Goal: Information Seeking & Learning: Find specific fact

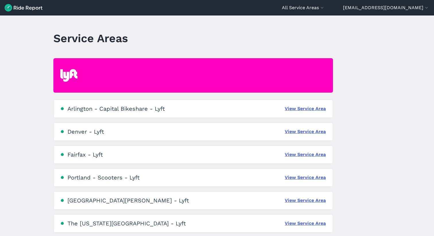
click at [112, 177] on div "Portland - Scooters - Lyft" at bounding box center [103, 177] width 72 height 7
click at [302, 179] on link "View Service Area" at bounding box center [305, 177] width 41 height 7
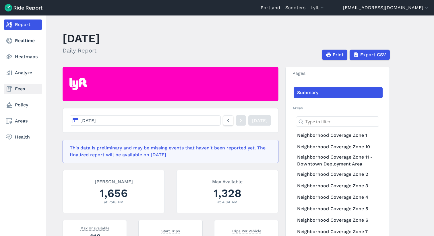
click at [21, 86] on link "Fees" at bounding box center [23, 89] width 38 height 10
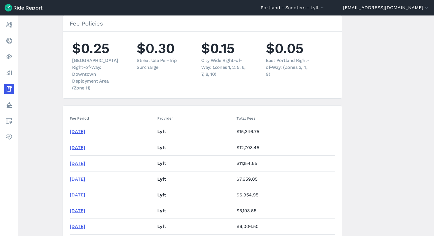
scroll to position [51, 0]
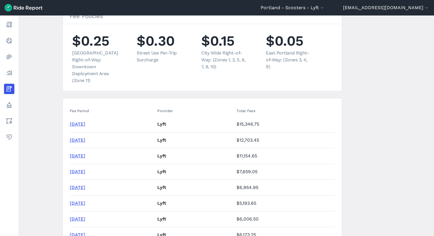
click at [85, 121] on link "[DATE]" at bounding box center [78, 123] width 16 height 5
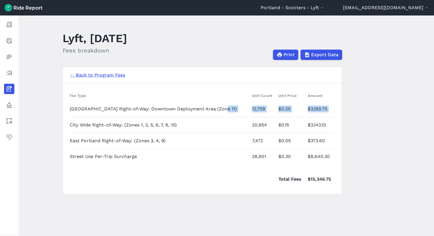
drag, startPoint x: 217, startPoint y: 109, endPoint x: 134, endPoint y: 119, distance: 83.9
click at [134, 119] on tbody "Central City Right-of-Way: Downtown Deployment Area (Zone 11) 12,759 $0.25 $3,1…" at bounding box center [202, 132] width 265 height 63
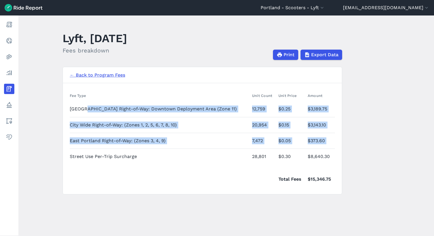
drag, startPoint x: 149, startPoint y: 153, endPoint x: 85, endPoint y: 107, distance: 79.1
click at [84, 107] on tbody "Central City Right-of-Way: Downtown Deployment Area (Zone 11) 12,759 $0.25 $3,1…" at bounding box center [202, 132] width 265 height 63
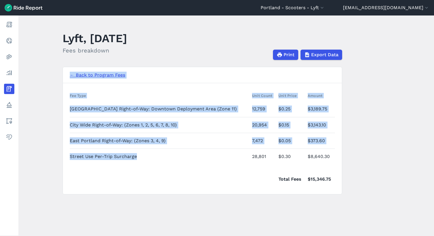
drag, startPoint x: 143, startPoint y: 159, endPoint x: 61, endPoint y: 108, distance: 96.0
click at [63, 108] on section "← Back to Program Fees Fee Type Unit Count Unit Price Amount [GEOGRAPHIC_DATA] …" at bounding box center [203, 131] width 280 height 128
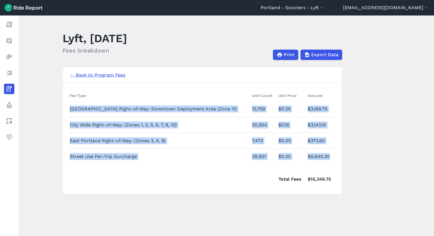
drag, startPoint x: 328, startPoint y: 157, endPoint x: 70, endPoint y: 110, distance: 261.8
click at [70, 110] on tbody "Central City Right-of-Way: Downtown Deployment Area (Zone 11) 12,759 $0.25 $3,1…" at bounding box center [202, 132] width 265 height 63
copy tbody "Central City Right-of-Way: Downtown Deployment Area (Zone 11) 12,759 $0.25 $3,1…"
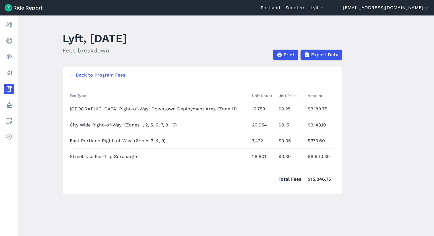
click at [217, 76] on nav "← Back to Program Fees" at bounding box center [202, 75] width 279 height 16
